Goal: Task Accomplishment & Management: Use online tool/utility

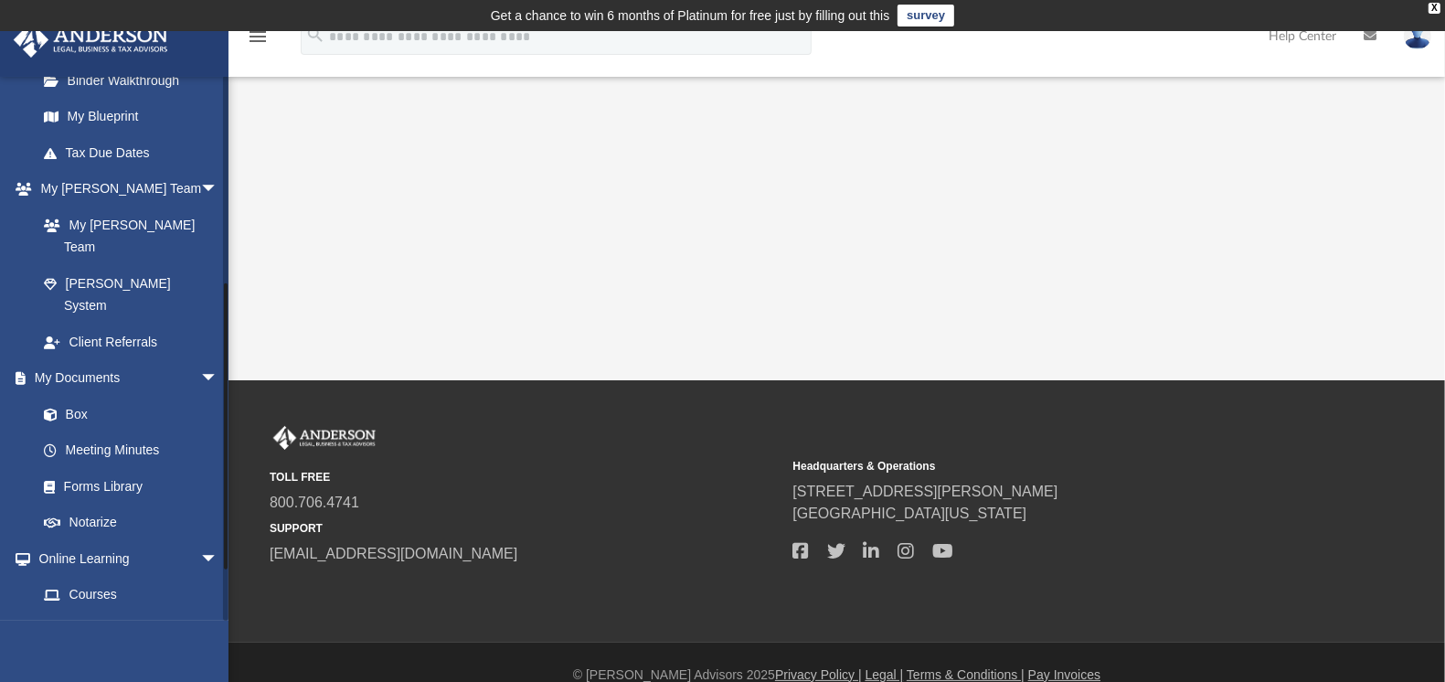
scroll to position [475, 0]
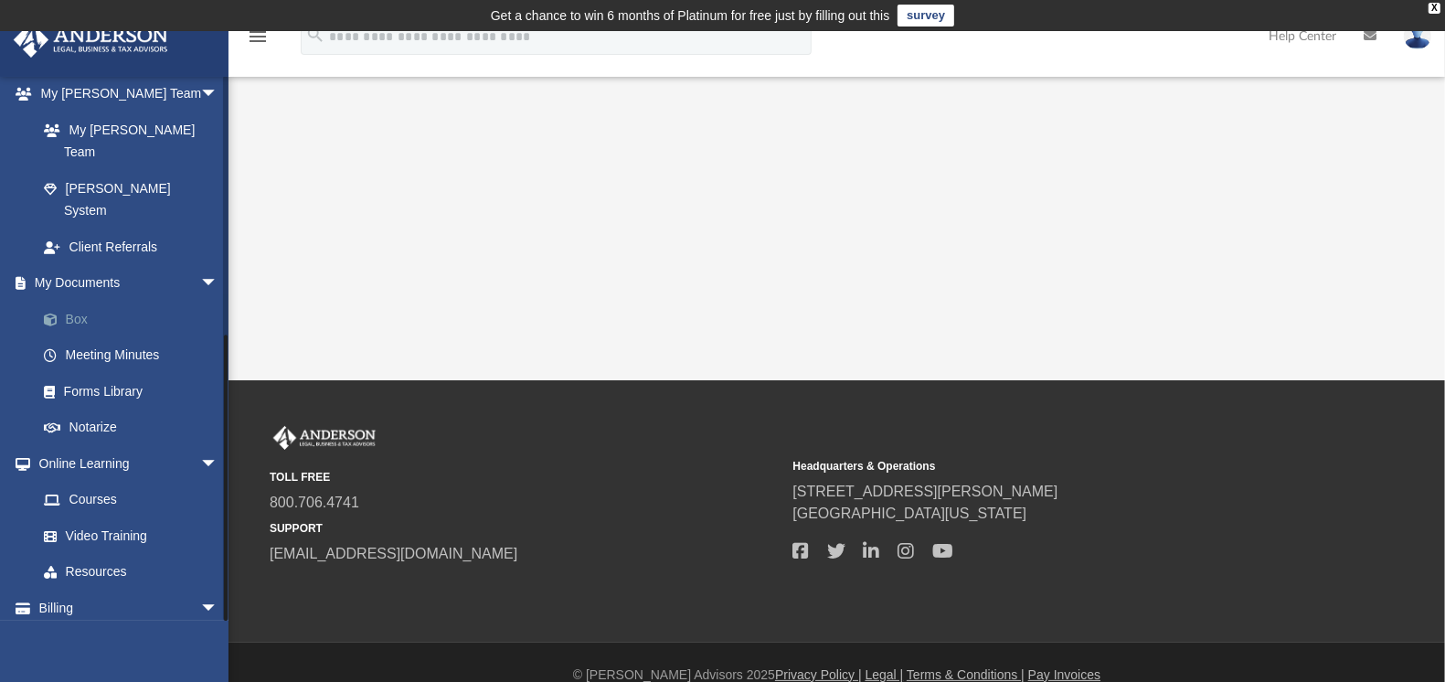
click at [77, 301] on link "Box" at bounding box center [136, 319] width 220 height 37
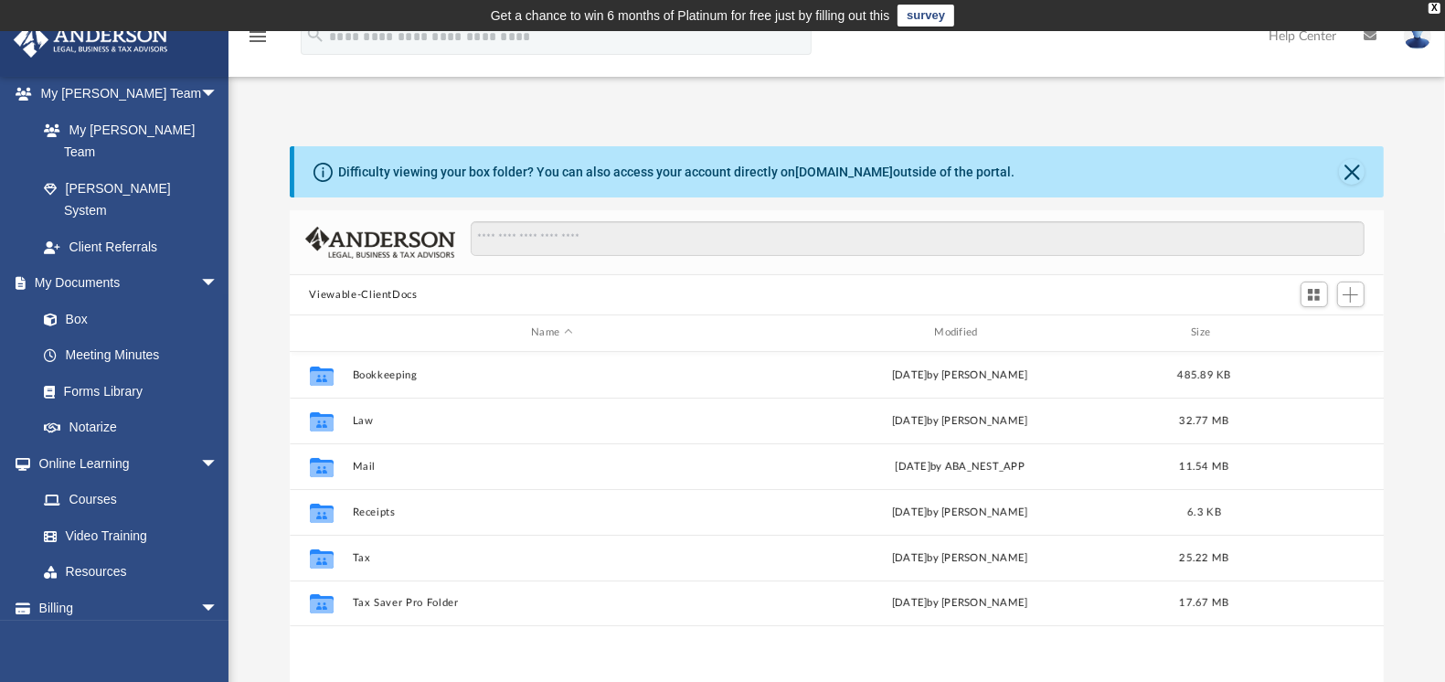
scroll to position [398, 1078]
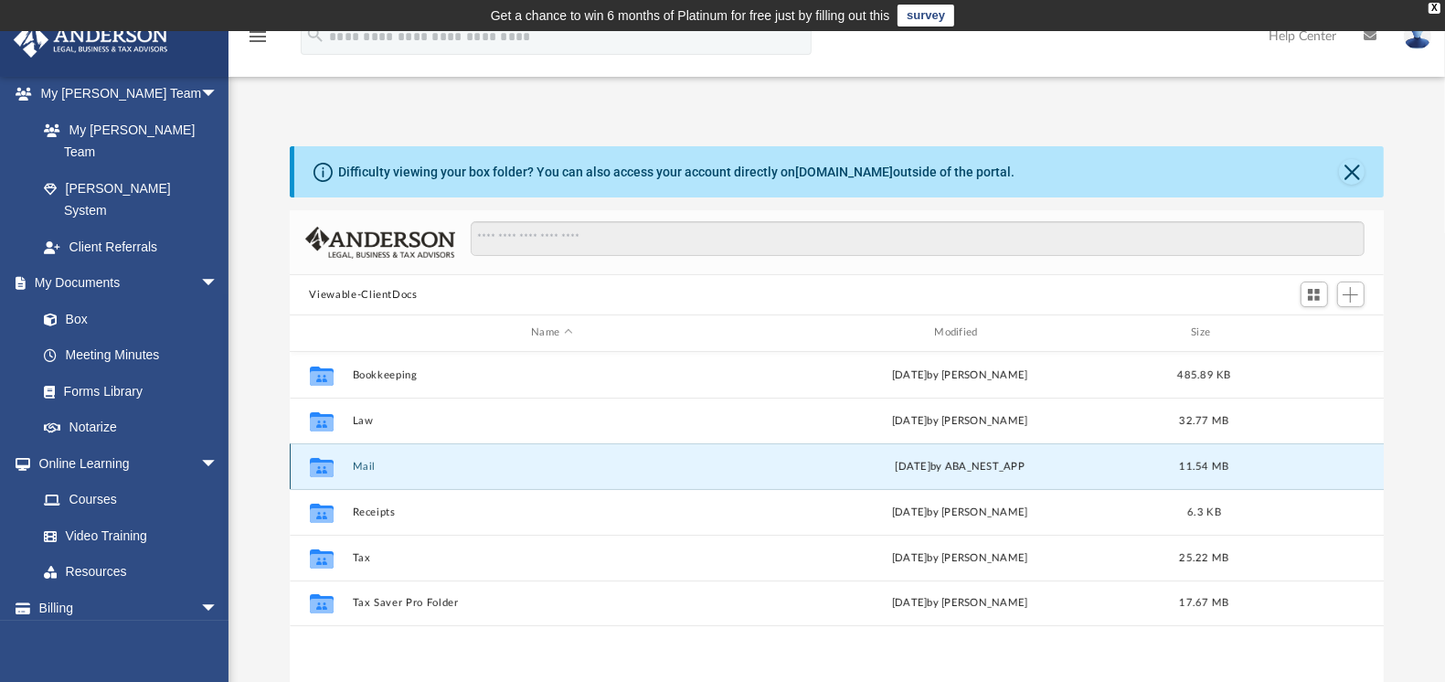
click at [364, 463] on button "Mail" at bounding box center [551, 467] width 399 height 12
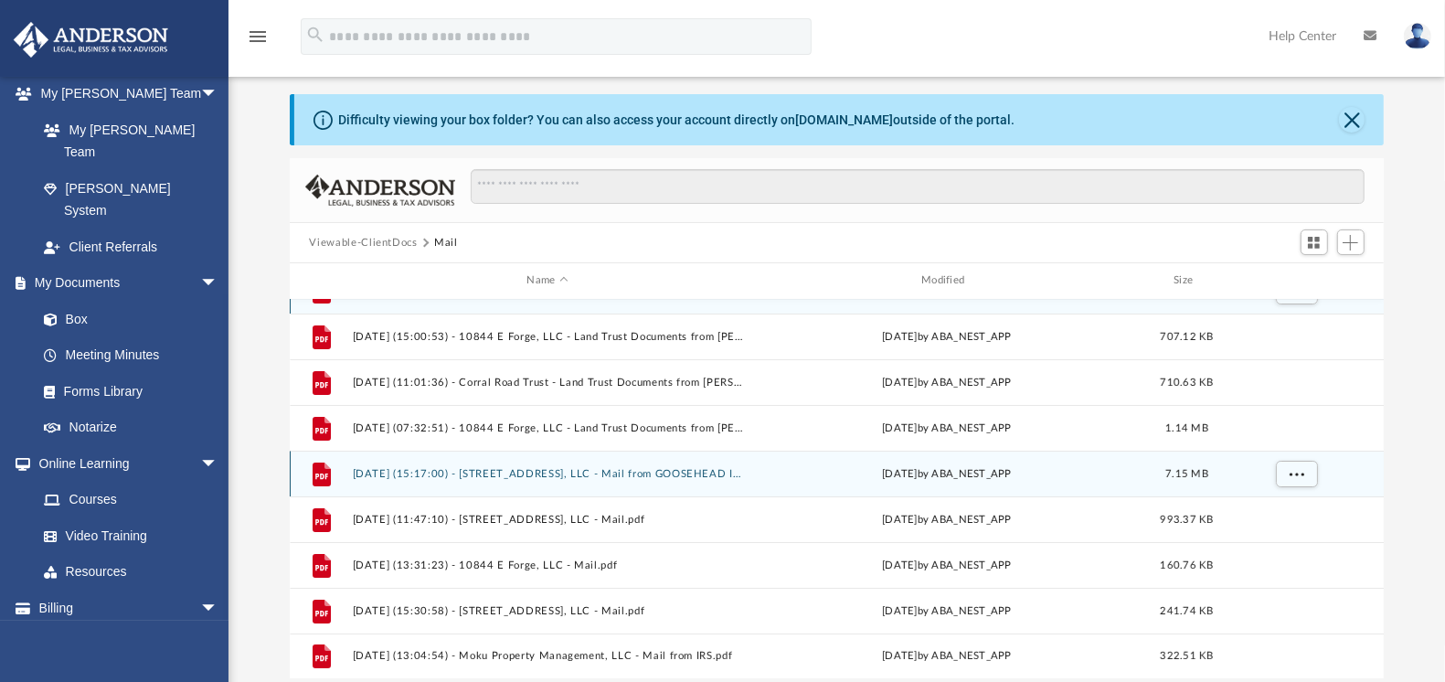
scroll to position [242, 0]
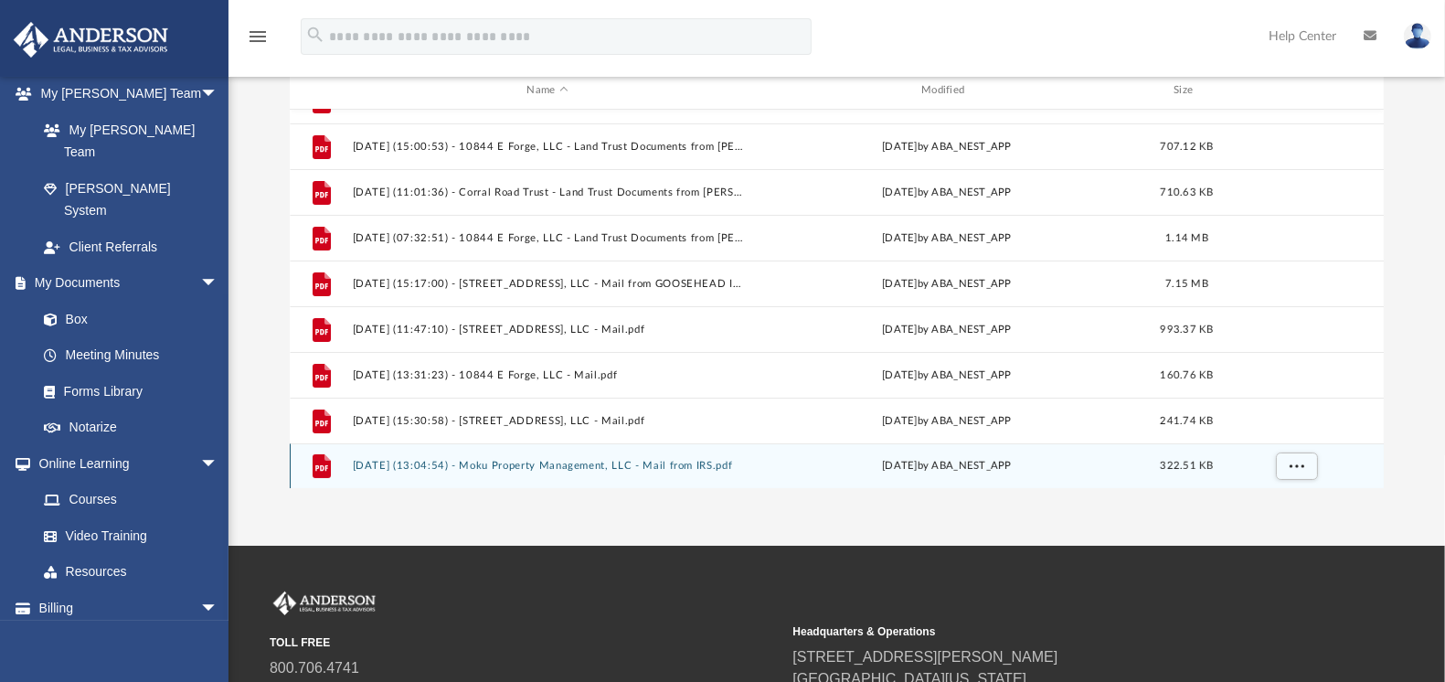
click at [563, 463] on button "[DATE] (13:04:54) - Moku Property Management, LLC - Mail from IRS.pdf" at bounding box center [547, 466] width 391 height 12
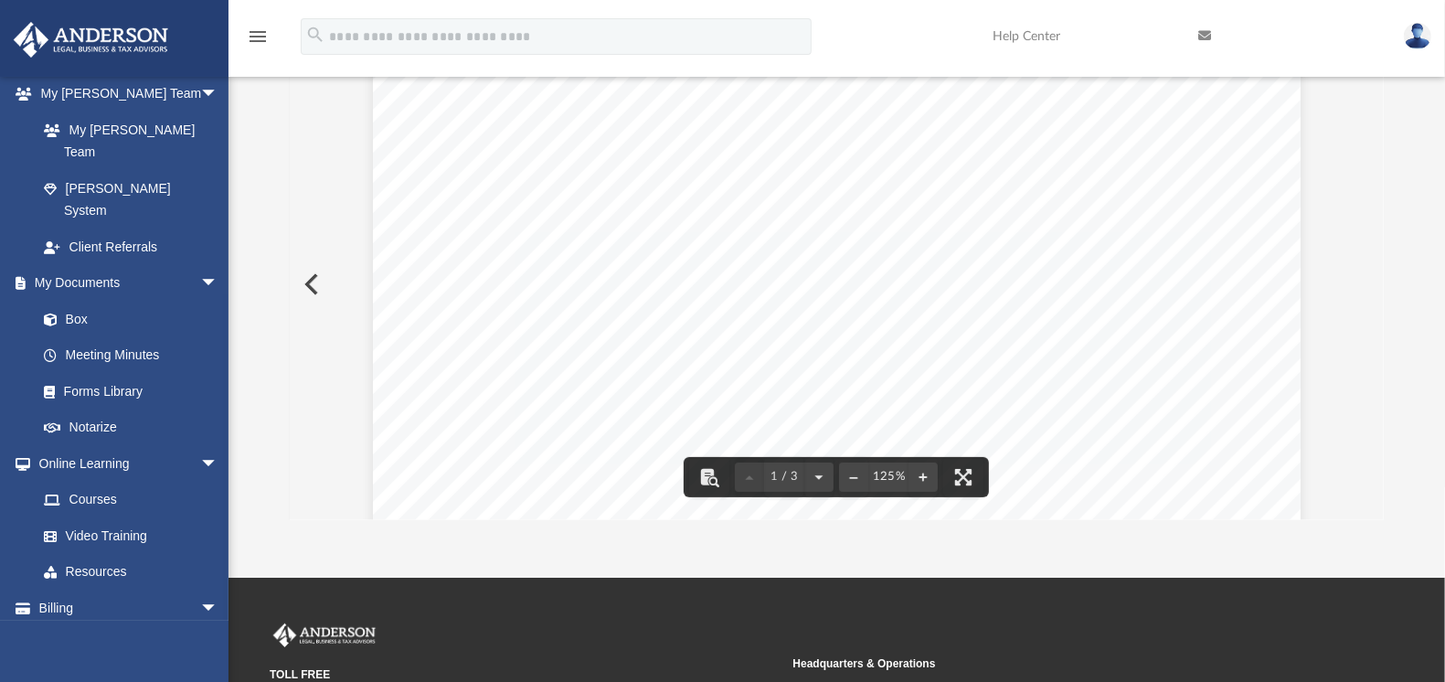
scroll to position [20, 0]
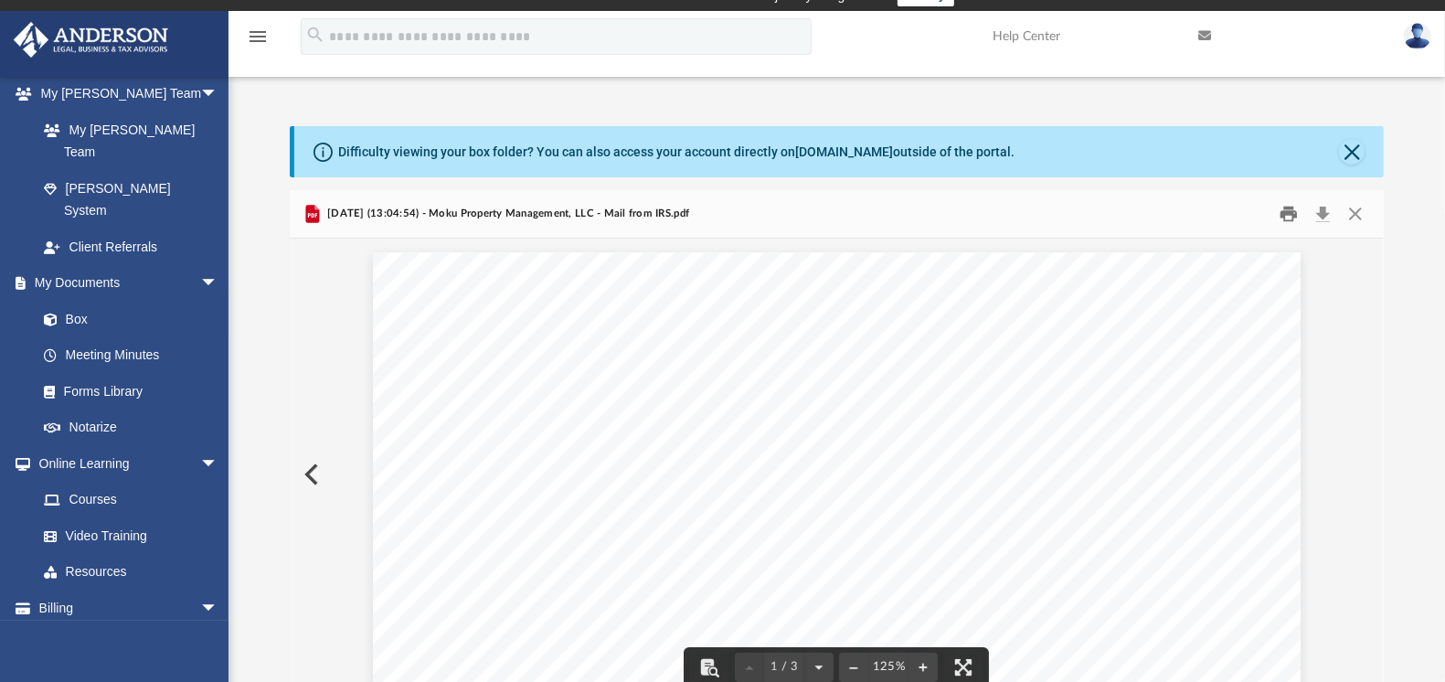
click at [1291, 215] on button "Print" at bounding box center [1289, 214] width 37 height 28
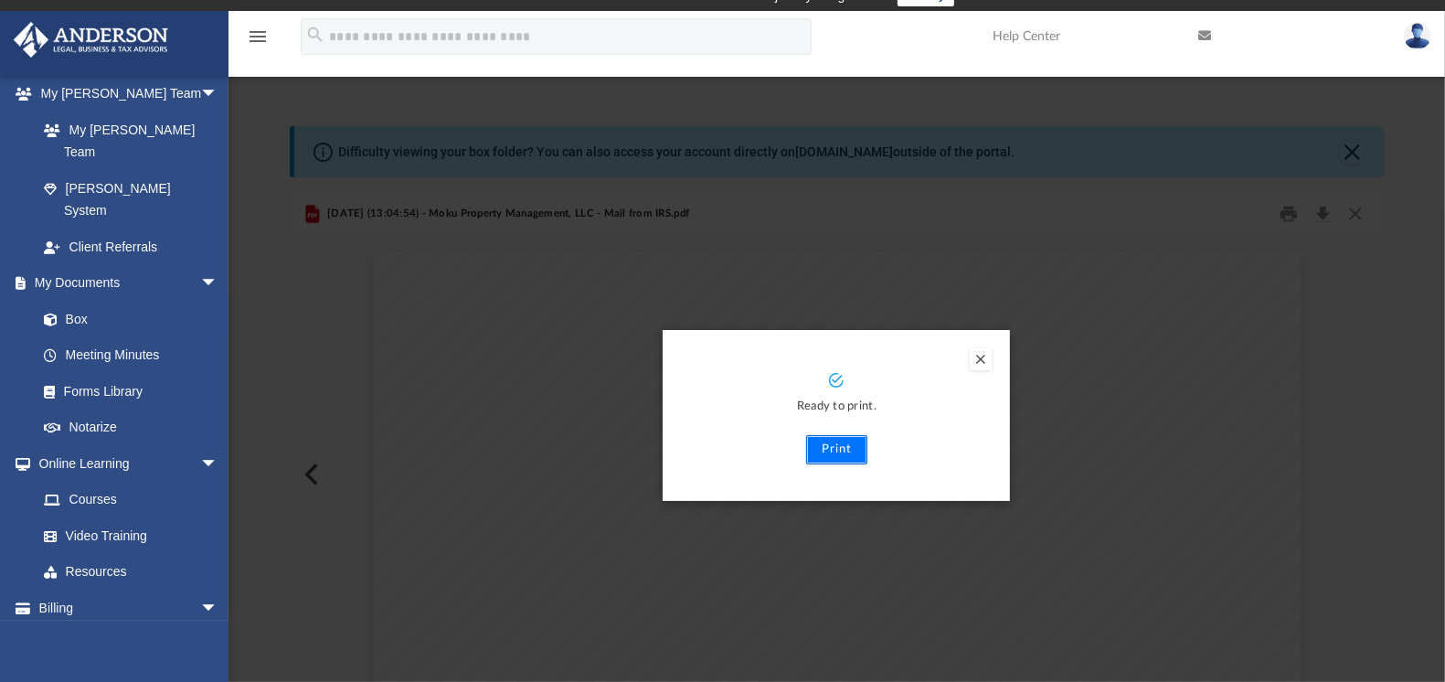
click at [839, 448] on button "Print" at bounding box center [836, 449] width 61 height 29
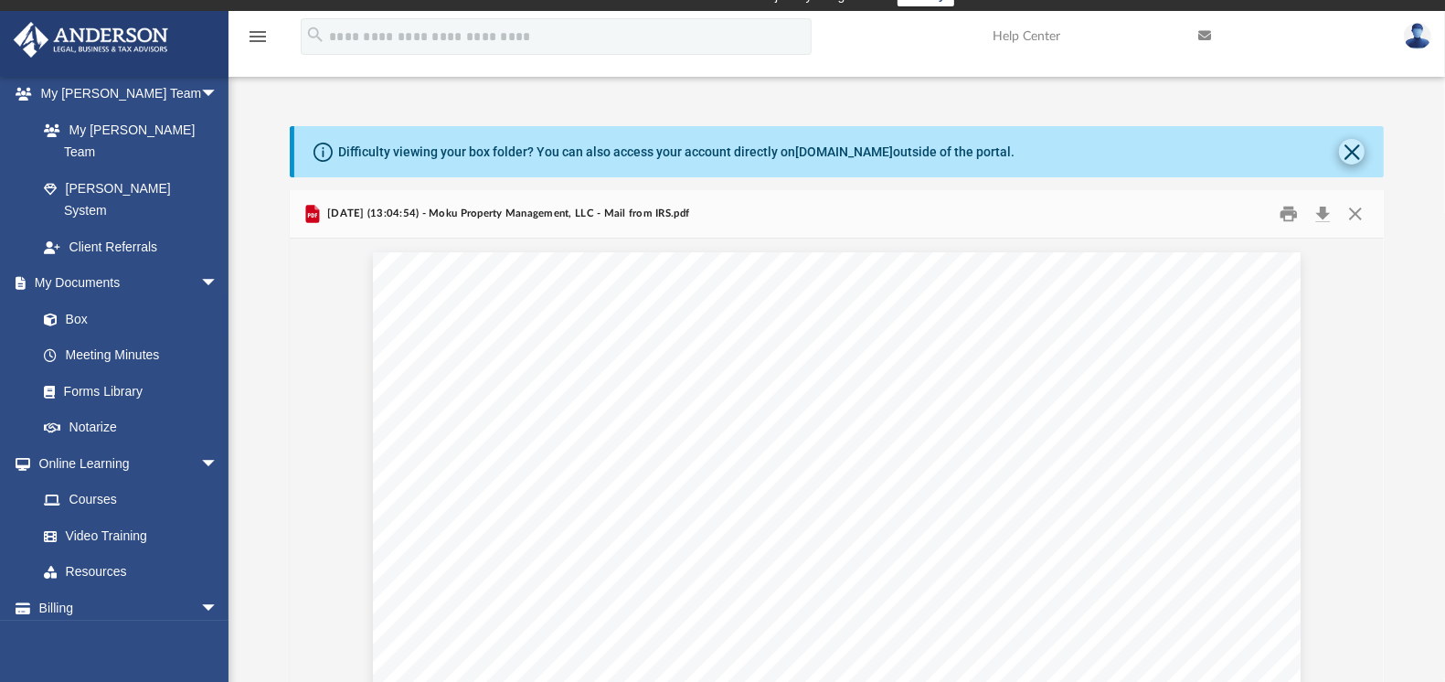
click at [1365, 152] on div "Difficulty viewing your box folder? You can also access your account directly o…" at bounding box center [839, 151] width 1090 height 51
click at [1353, 150] on button "Close" at bounding box center [1352, 152] width 26 height 26
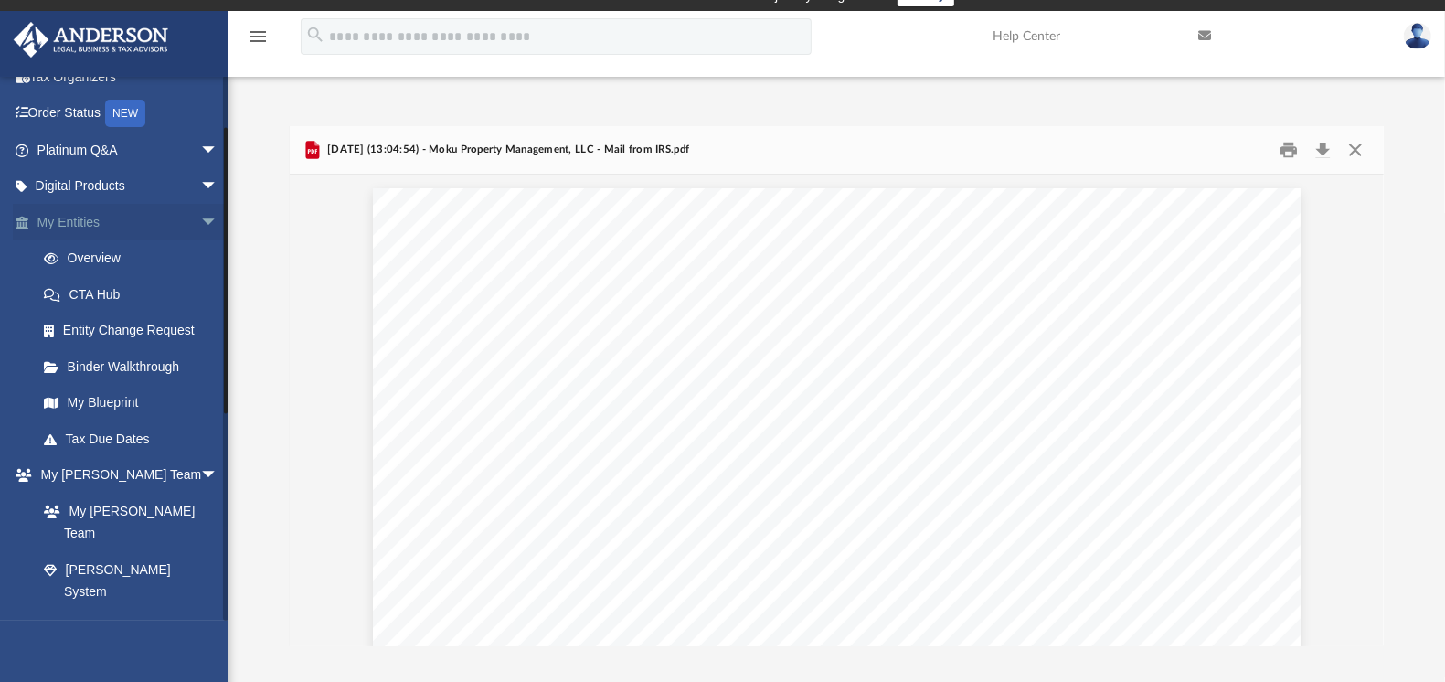
scroll to position [0, 0]
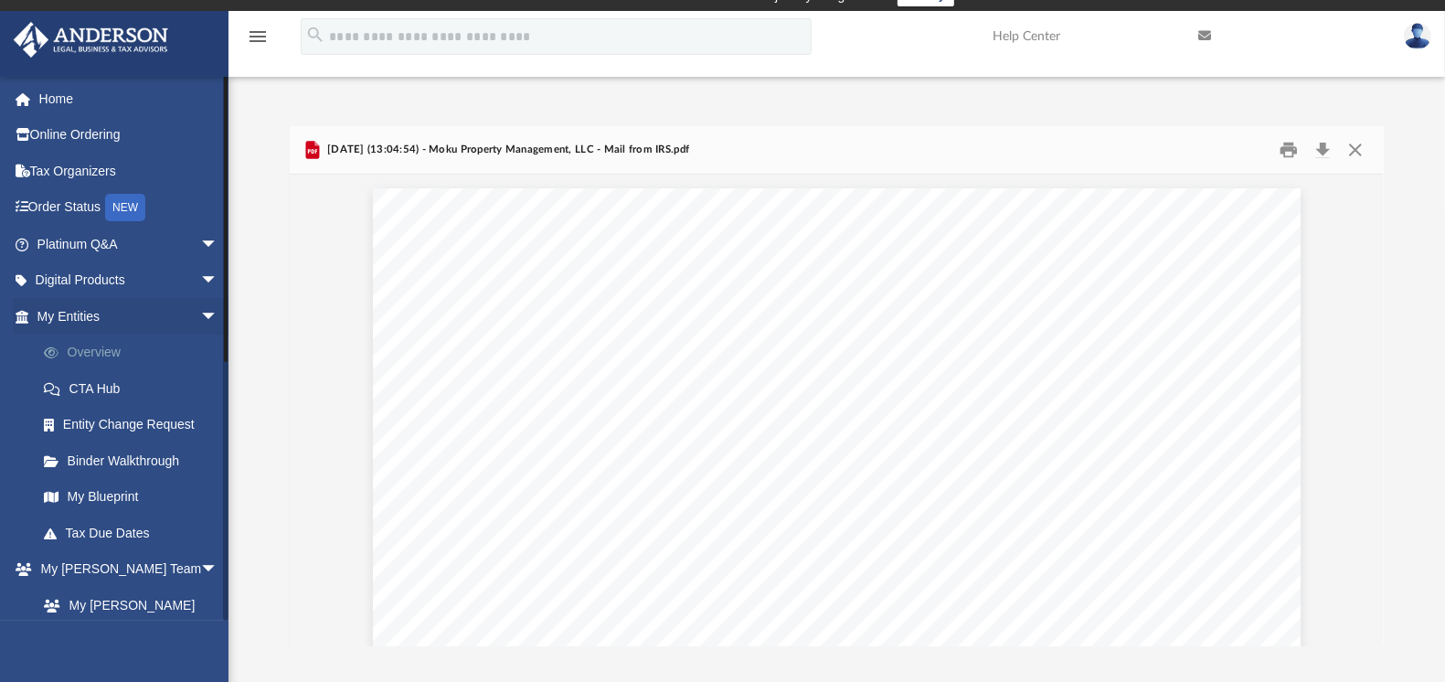
click at [101, 356] on link "Overview" at bounding box center [136, 353] width 220 height 37
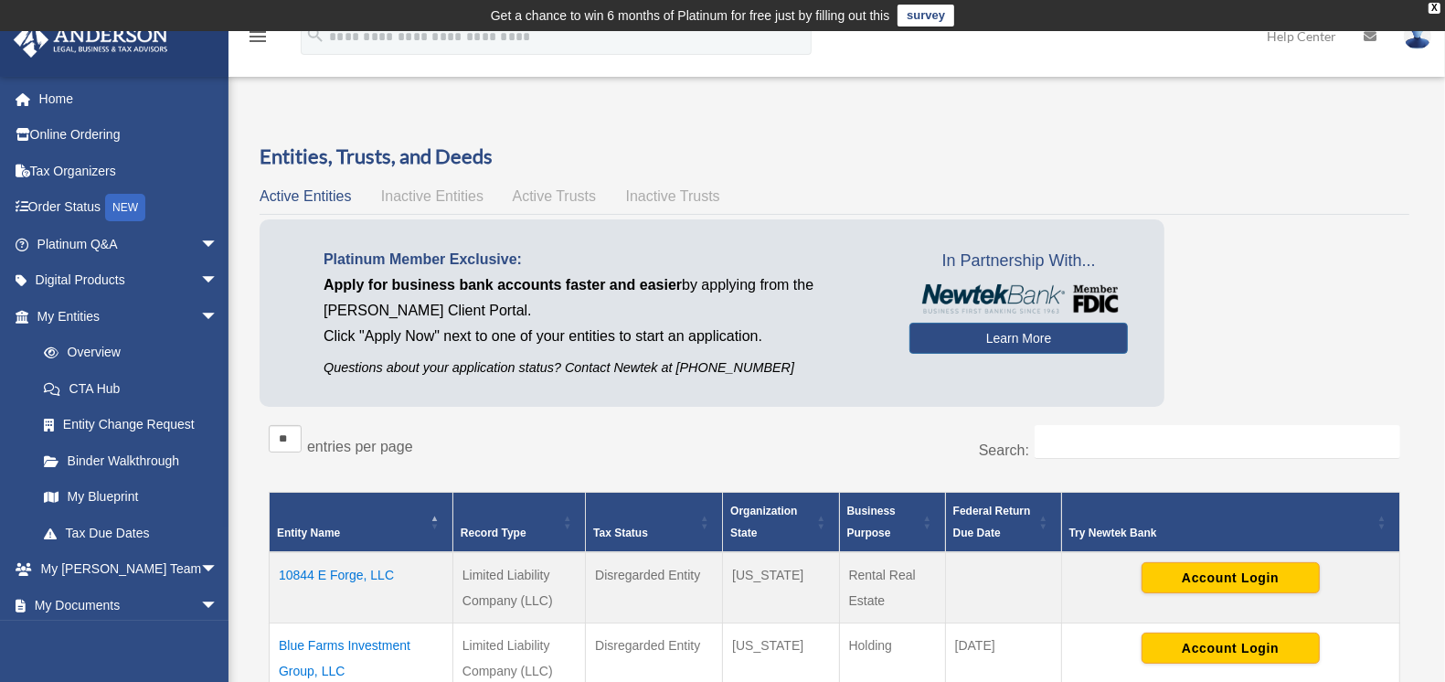
scroll to position [380, 0]
